Goal: Information Seeking & Learning: Learn about a topic

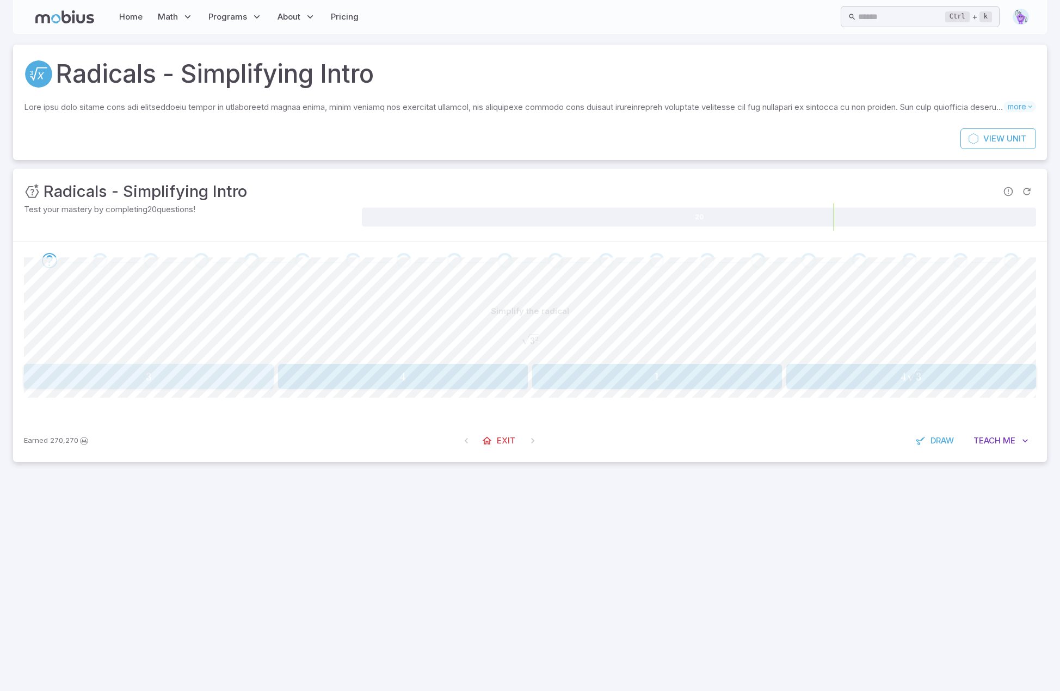
click at [235, 370] on span "3" at bounding box center [148, 377] width 243 height 14
click at [654, 369] on icon "button" at bounding box center [659, 375] width 15 height 13
click at [656, 381] on span "4" at bounding box center [733, 376] width 192 height 14
click at [120, 369] on span "4" at bounding box center [123, 376] width 192 height 14
click at [157, 371] on span "5 7 ​" at bounding box center [123, 376] width 192 height 14
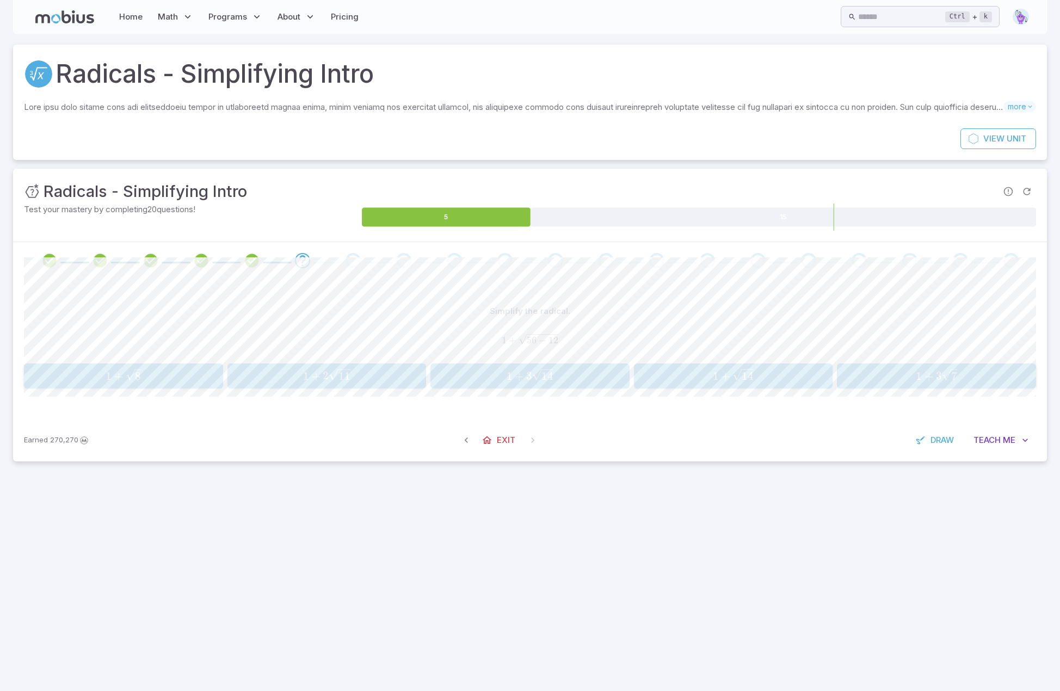
click at [366, 374] on span "1 + 2 11 ​" at bounding box center [327, 375] width 192 height 14
click at [366, 374] on span "30 5 ​" at bounding box center [327, 375] width 192 height 14
click at [366, 374] on span "2 2 ​" at bounding box center [327, 376] width 192 height 14
drag, startPoint x: 128, startPoint y: 11, endPoint x: 178, endPoint y: 10, distance: 50.6
click at [128, 11] on link "Home" at bounding box center [131, 16] width 30 height 25
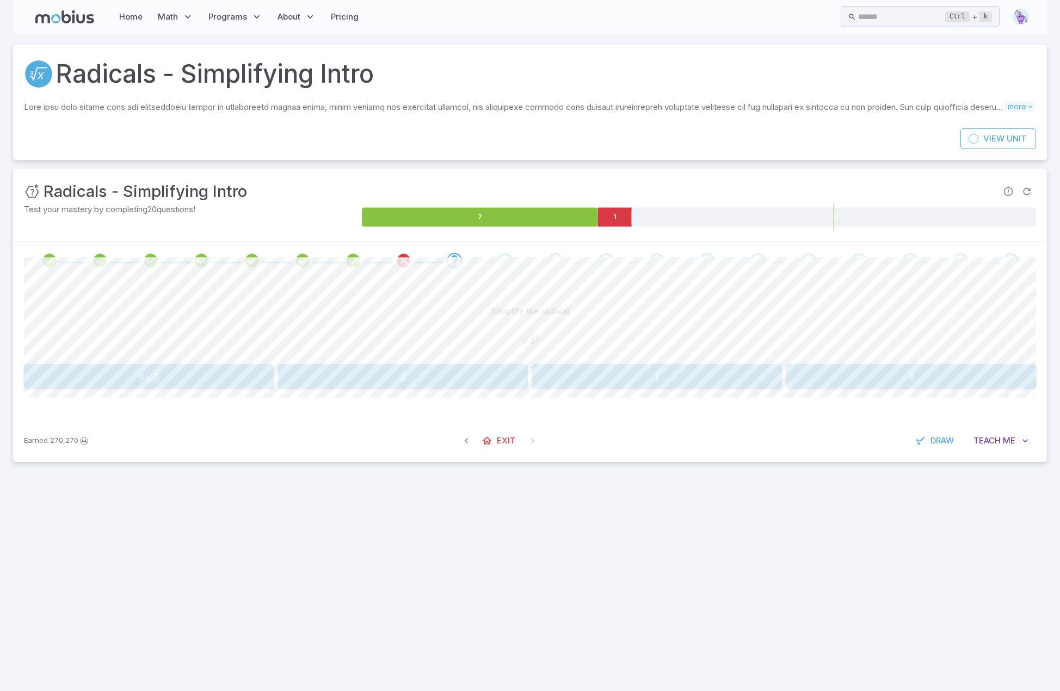
click at [1020, 17] on img at bounding box center [1021, 17] width 16 height 16
click at [131, 20] on link "Home" at bounding box center [131, 16] width 30 height 25
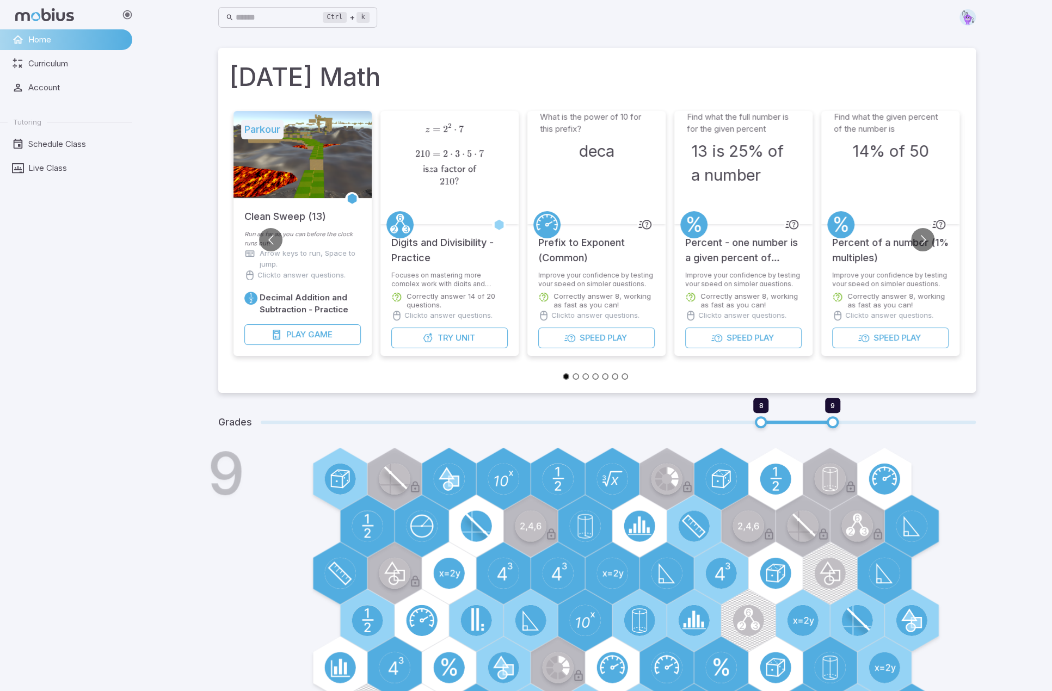
click at [974, 18] on img at bounding box center [967, 17] width 16 height 16
click at [1008, 159] on div "Ctrl + k ​ ****** Account Support Sign out [DATE] Math Parkour Clean Sweep (13)…" at bounding box center [596, 636] width 910 height 1272
click at [923, 238] on button "Go to next slide" at bounding box center [922, 239] width 23 height 23
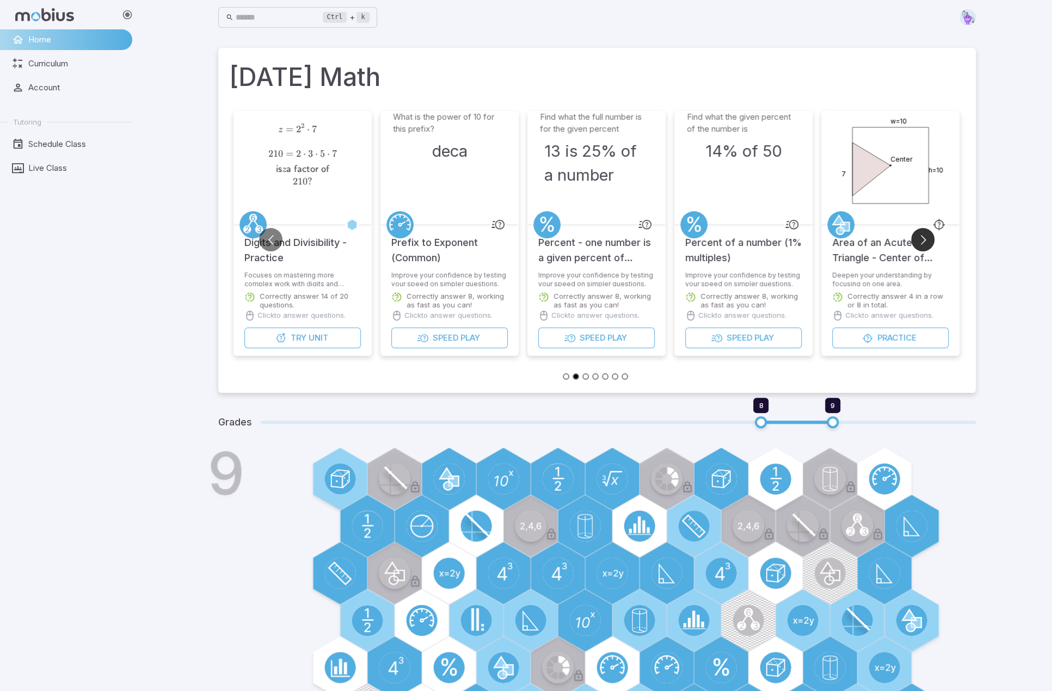
click at [925, 238] on button "Go to next slide" at bounding box center [922, 239] width 23 height 23
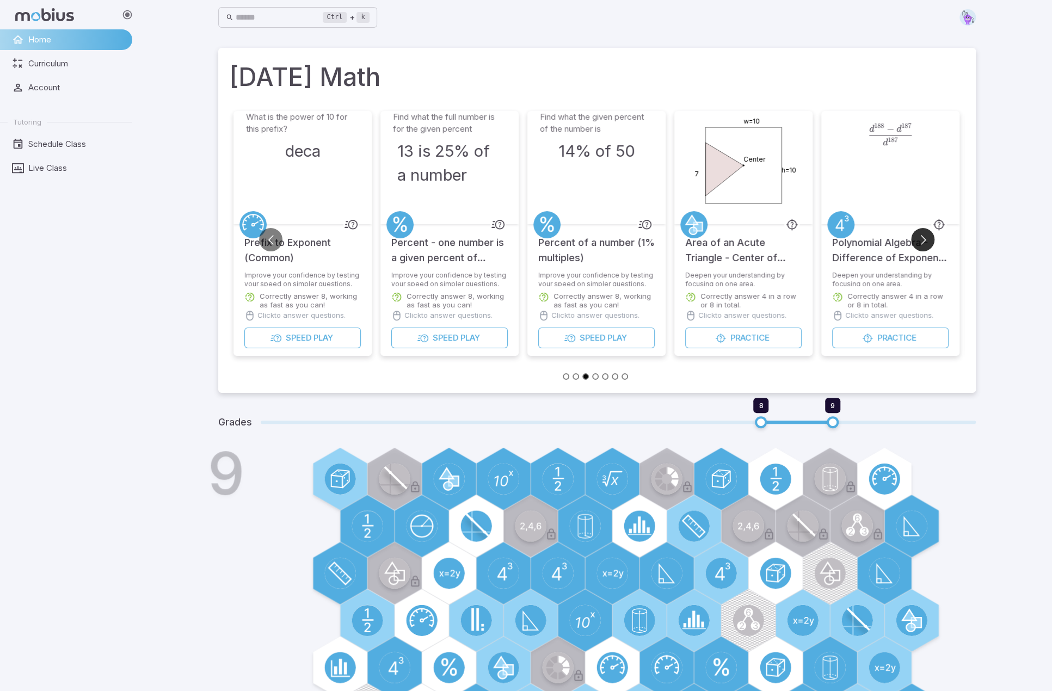
click at [927, 237] on button "Go to next slide" at bounding box center [922, 239] width 23 height 23
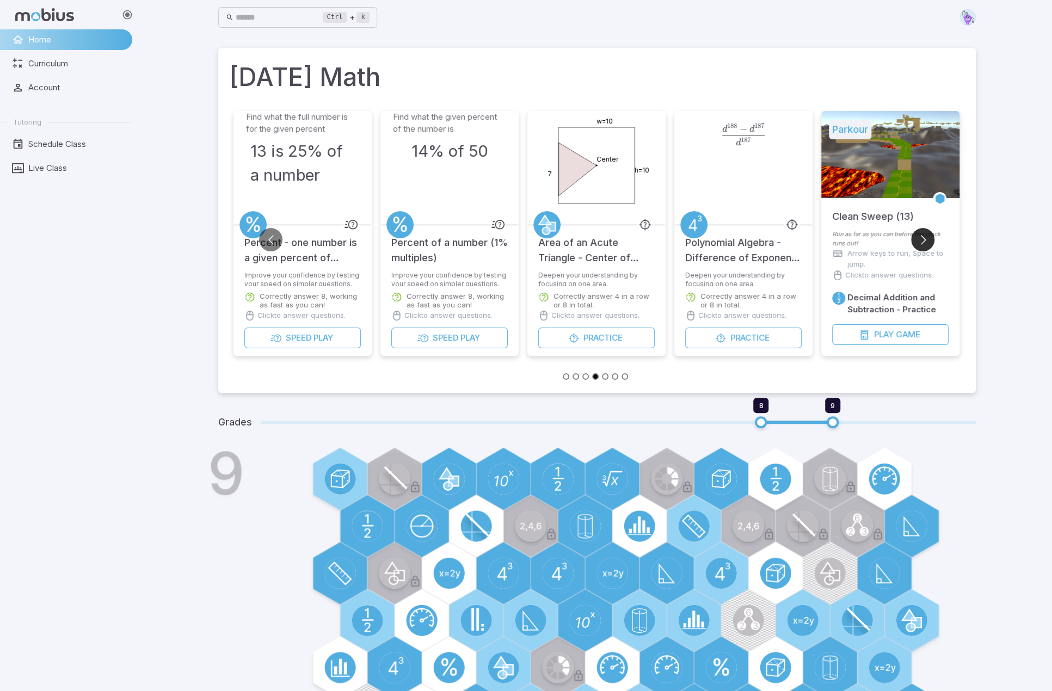
click at [927, 237] on button "Go to next slide" at bounding box center [922, 239] width 23 height 23
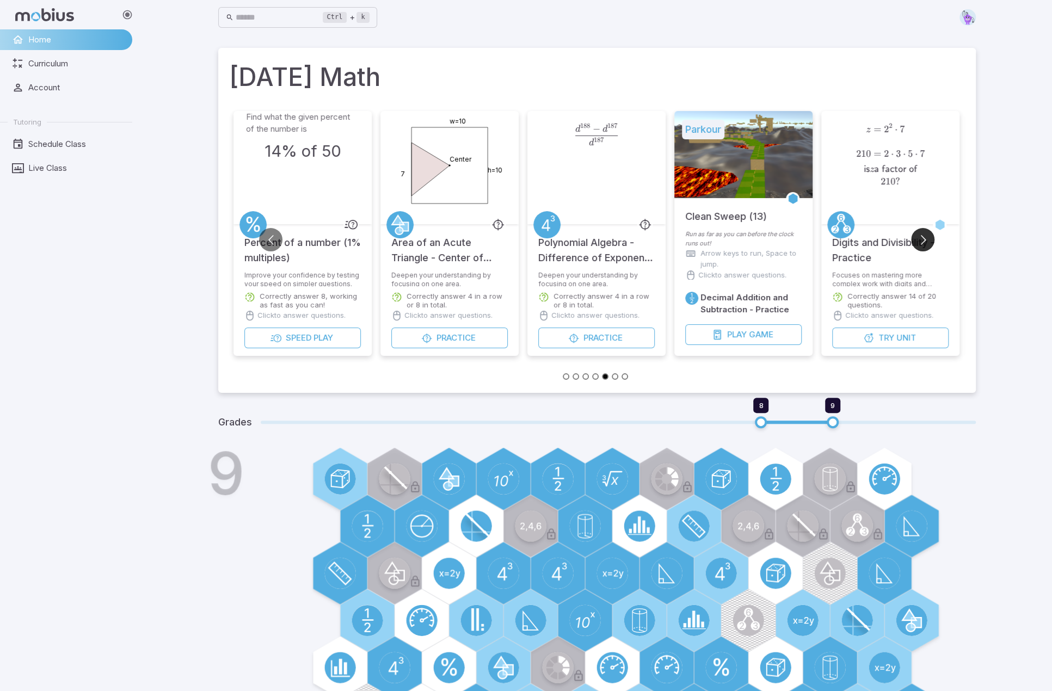
click at [927, 237] on button "Go to next slide" at bounding box center [922, 239] width 23 height 23
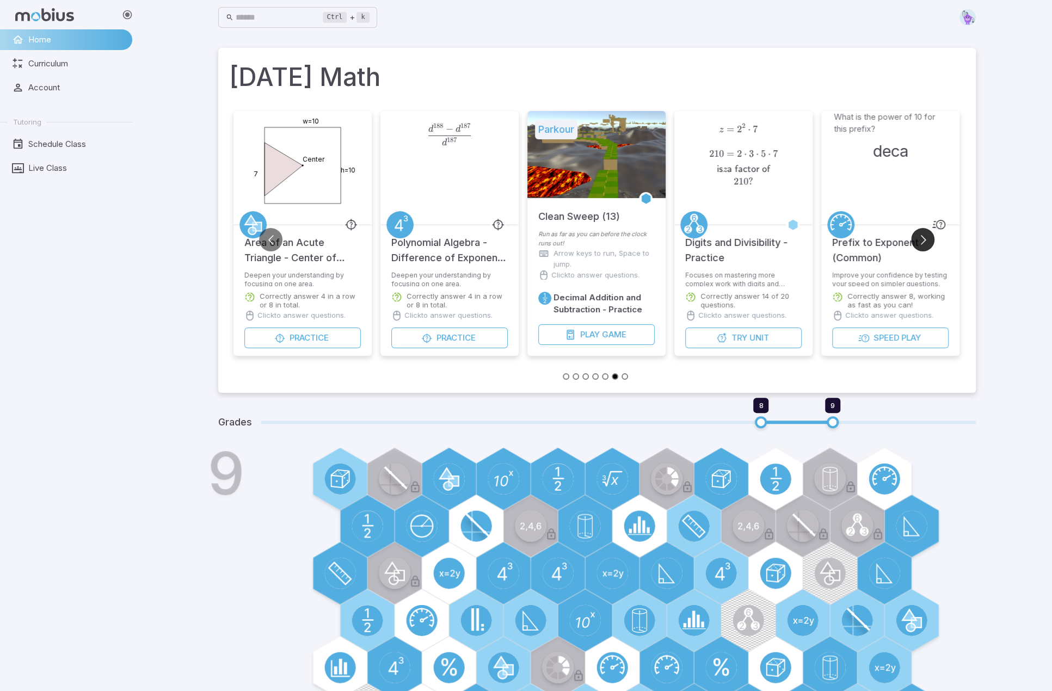
click at [927, 237] on button "Go to next slide" at bounding box center [922, 239] width 23 height 23
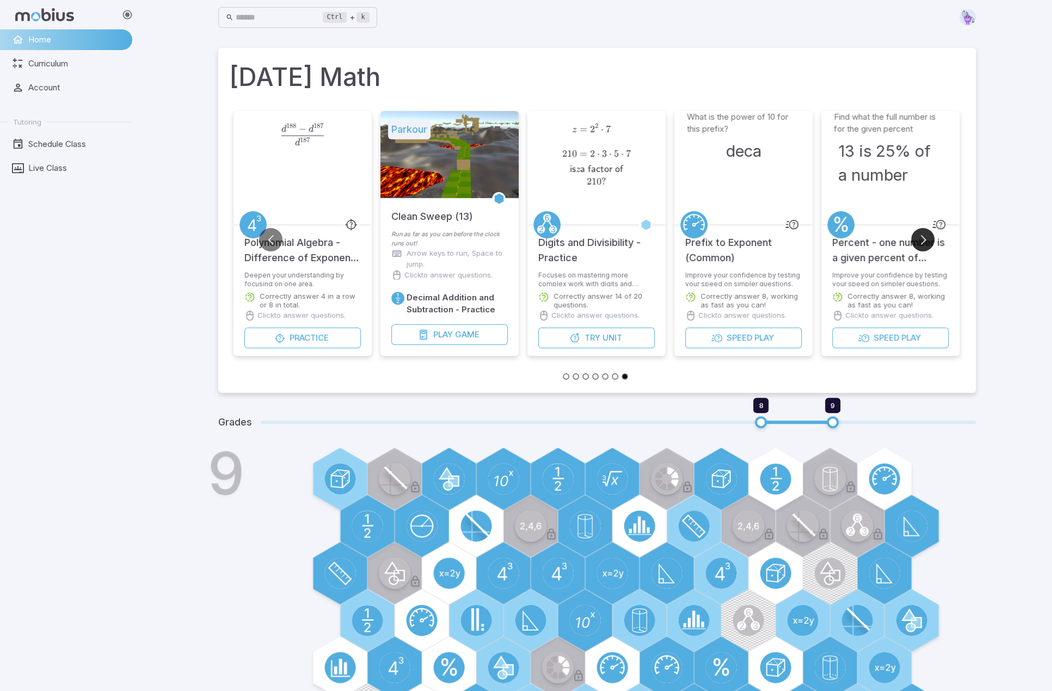
click at [927, 237] on button "Go to next slide" at bounding box center [922, 239] width 23 height 23
